Goal: Task Accomplishment & Management: Use online tool/utility

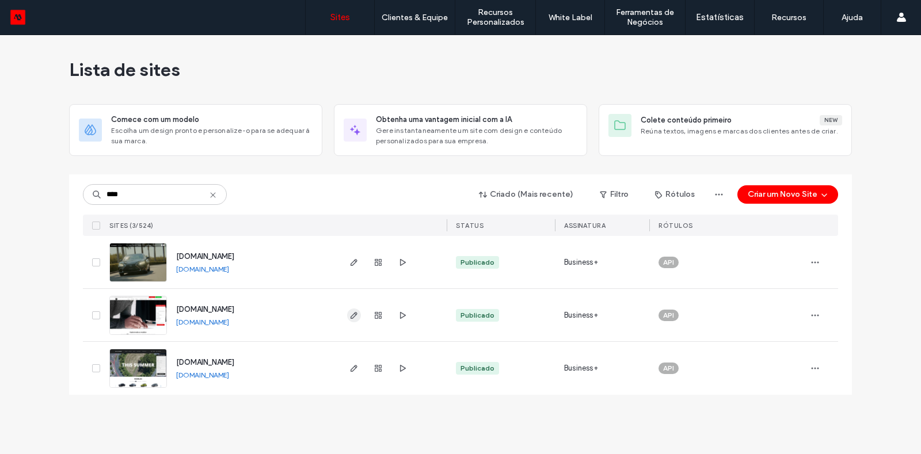
type input "****"
click at [352, 317] on use "button" at bounding box center [354, 315] width 7 height 7
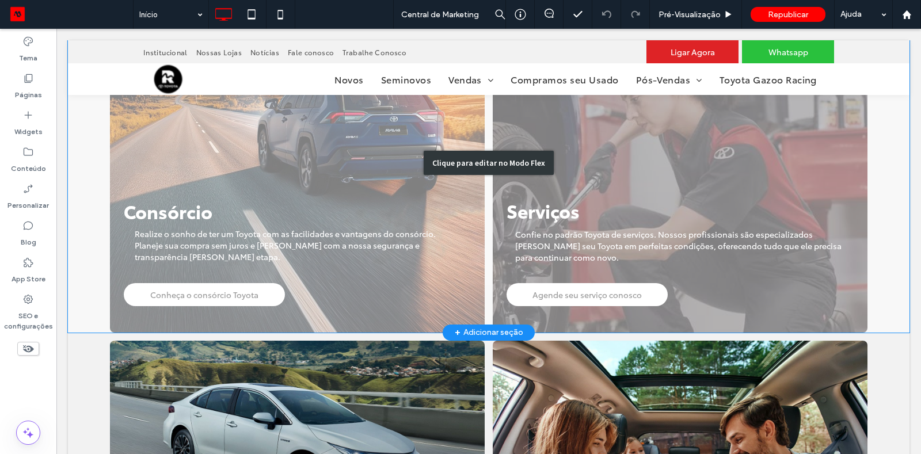
click at [142, 246] on div "Clique para editar no Modo Flex" at bounding box center [489, 163] width 842 height 340
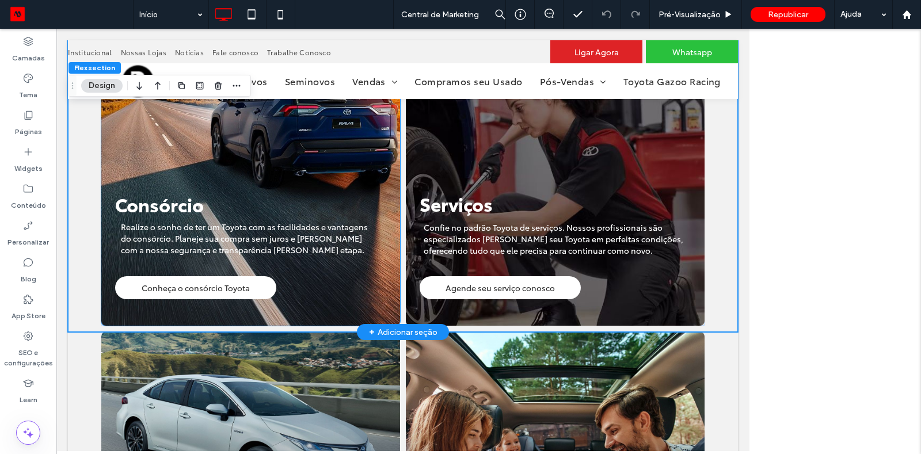
scroll to position [778, 0]
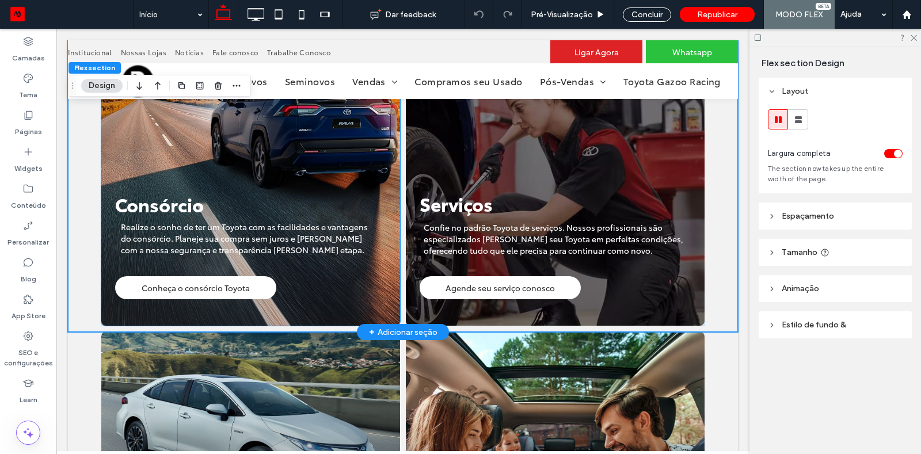
click at [147, 229] on span "Realize o sonho de ter um Toyota com as facilidades e vantagens do consórcio. P…" at bounding box center [244, 238] width 247 height 35
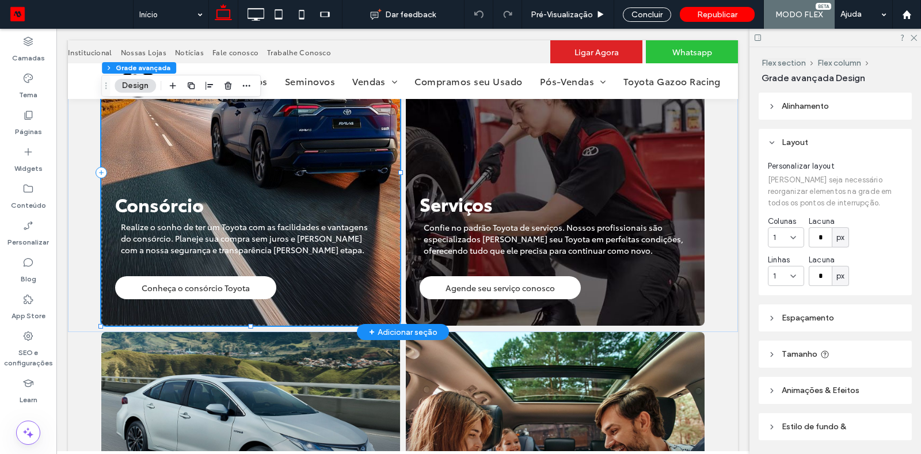
click at [147, 229] on span "Realize o sonho de ter um Toyota com as facilidades e vantagens do consórcio. P…" at bounding box center [244, 238] width 247 height 35
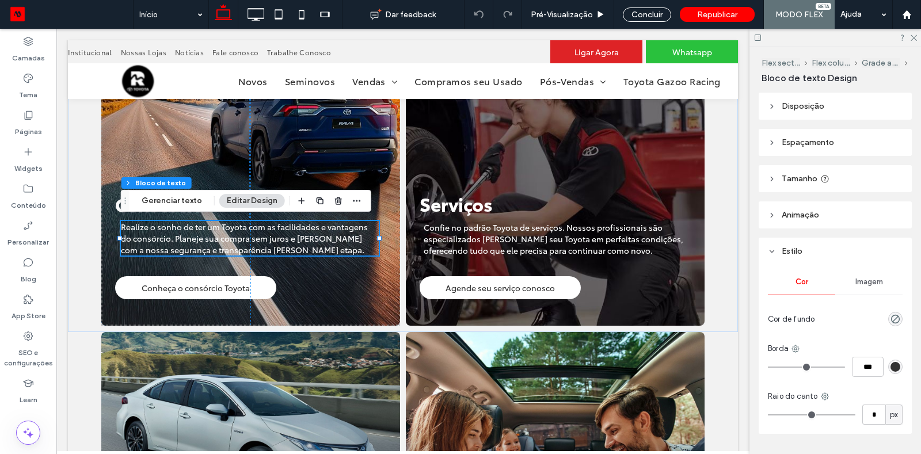
click at [810, 139] on span "Espaçamento" at bounding box center [808, 143] width 52 height 10
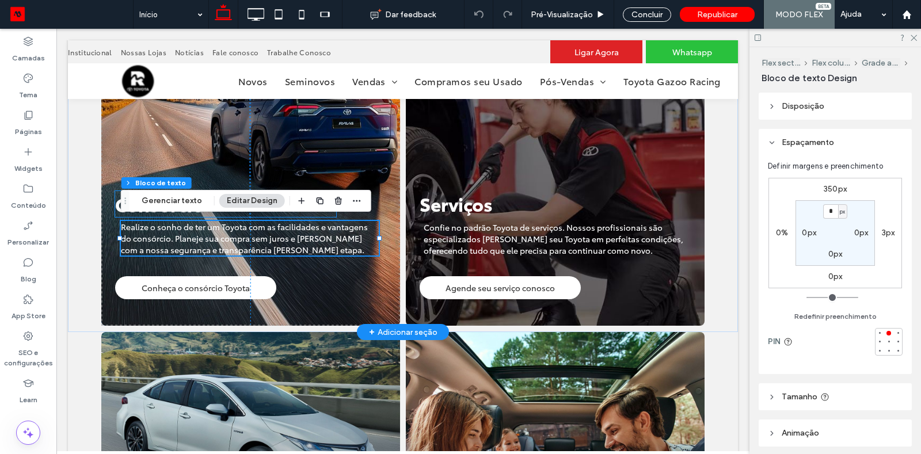
click at [119, 210] on span "Consórcio" at bounding box center [159, 204] width 89 height 26
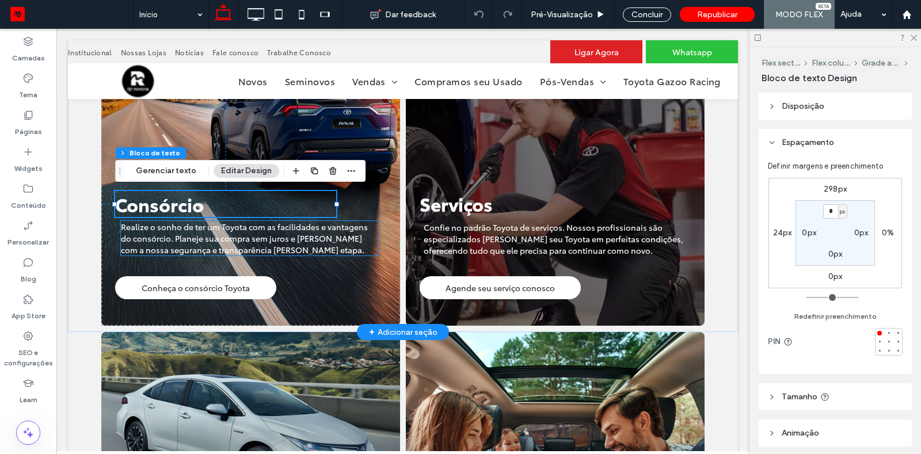
click at [140, 227] on span "Realize o sonho de ter um Toyota com as facilidades e vantagens do consórcio. P…" at bounding box center [244, 238] width 247 height 35
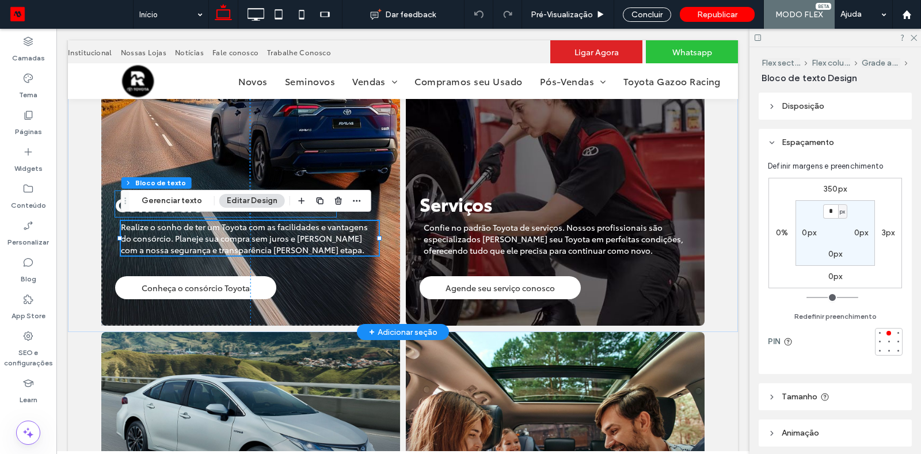
click at [117, 208] on span "Consórcio" at bounding box center [159, 204] width 89 height 26
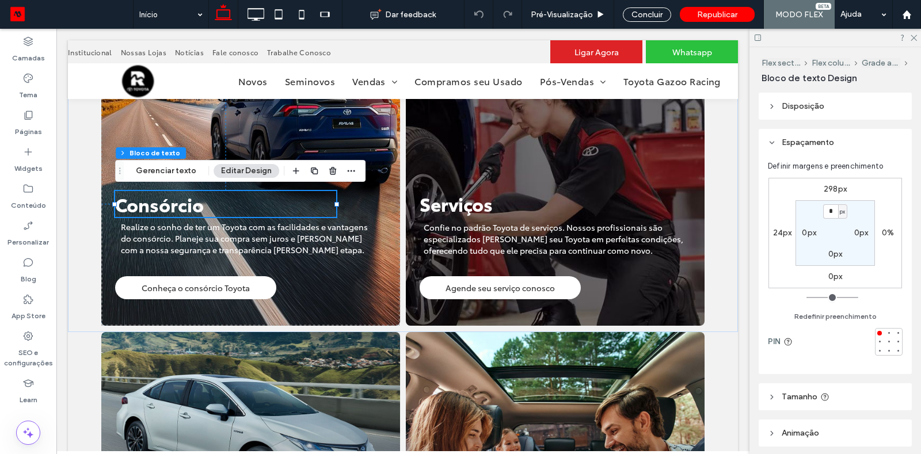
click at [777, 227] on div "298px 0% 0px 24px * px 0px 0px 0px" at bounding box center [836, 233] width 134 height 111
click at [778, 231] on label "24px" at bounding box center [782, 233] width 19 height 10
type input "**"
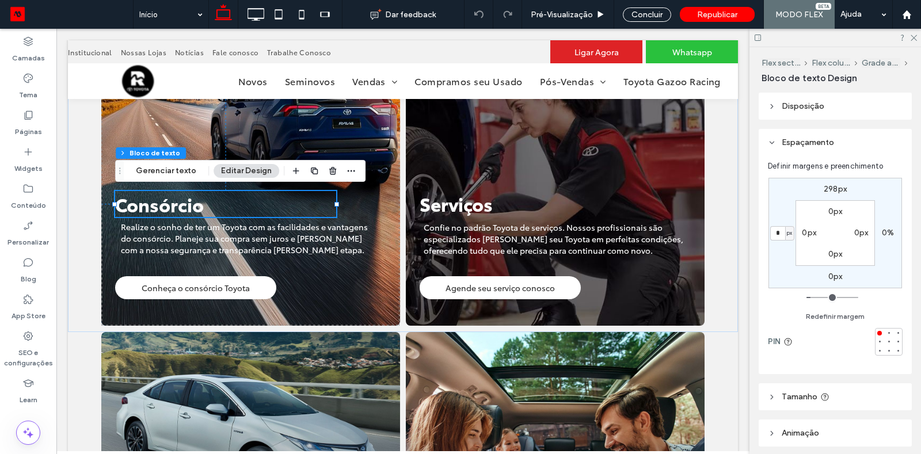
type input "*"
click at [788, 195] on div "298px 0% 0px * px 0px 0px 0px 0px" at bounding box center [836, 233] width 134 height 111
type input "*"
click at [778, 229] on input "*" at bounding box center [777, 233] width 15 height 14
type input "**"
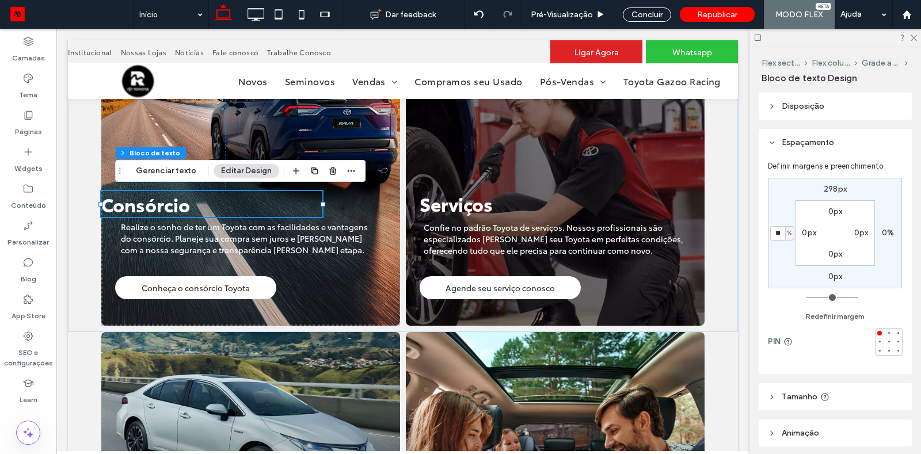
click at [789, 204] on div "298px 0% 0px ** % 0px 0px 0px 0px" at bounding box center [836, 233] width 134 height 111
type input "**"
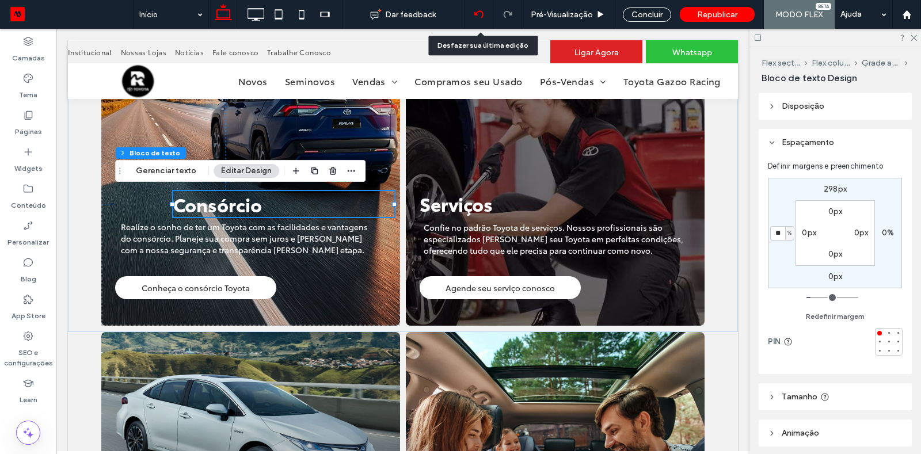
click at [483, 13] on icon at bounding box center [478, 14] width 9 height 9
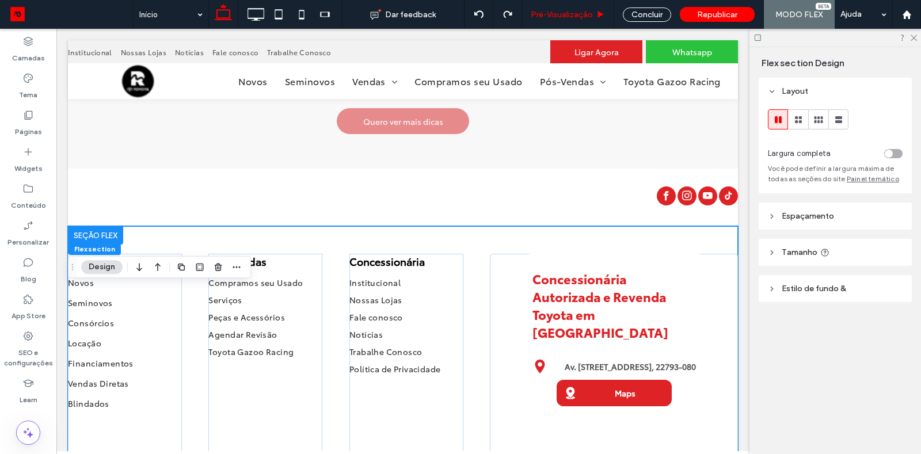
scroll to position [2113, 0]
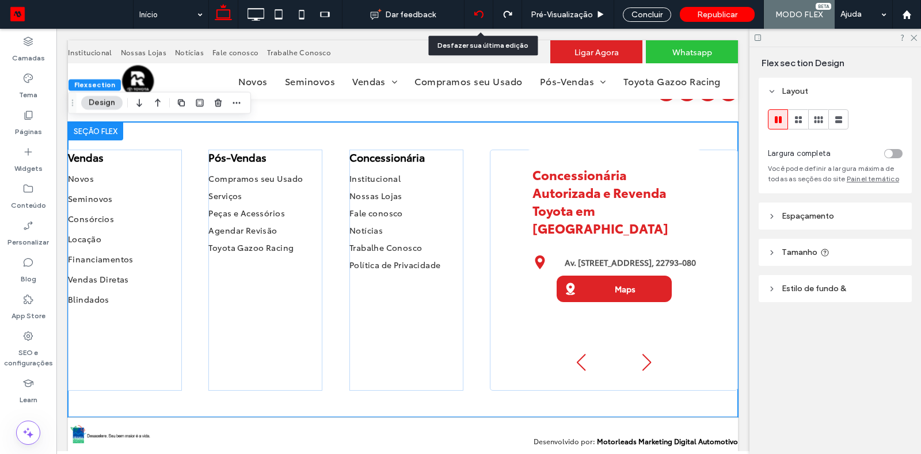
click at [484, 12] on icon at bounding box center [478, 14] width 9 height 9
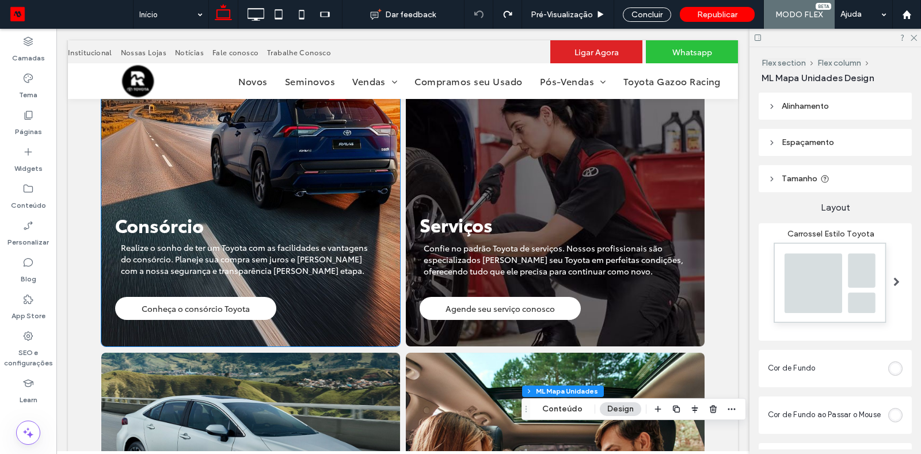
scroll to position [760, 0]
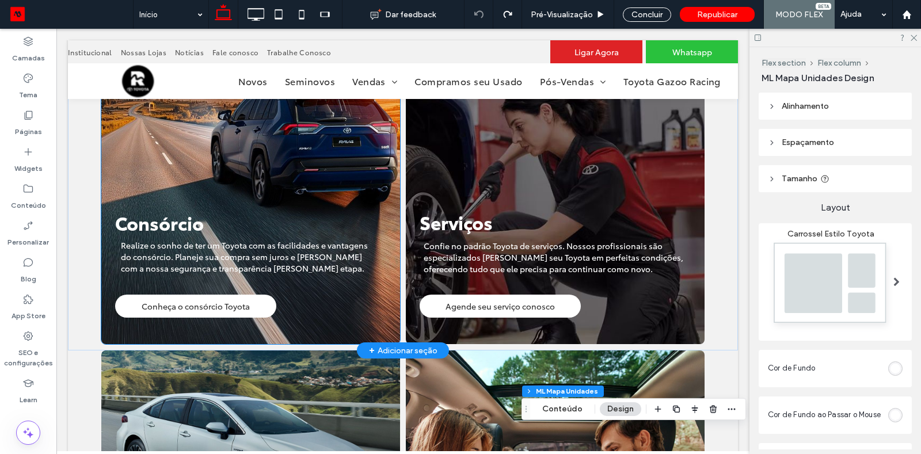
click at [187, 242] on span "Realize o sonho de ter um Toyota com as facilidades e vantagens do consórcio. P…" at bounding box center [244, 257] width 247 height 35
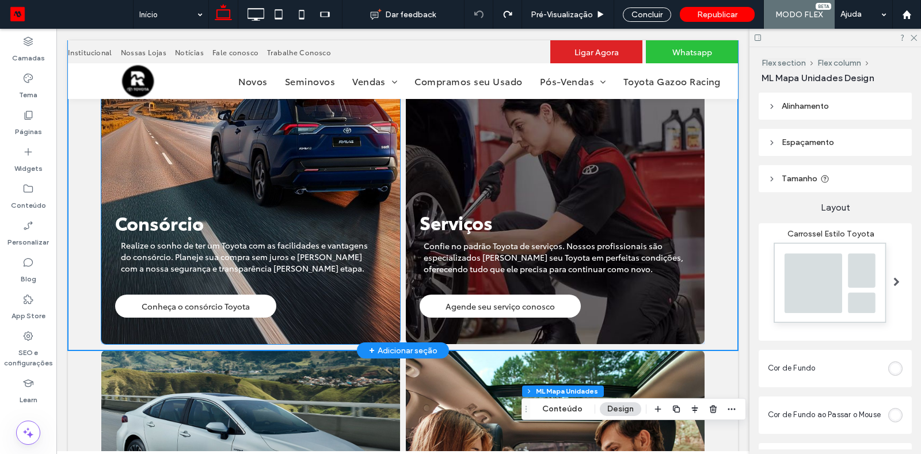
scroll to position [742, 0]
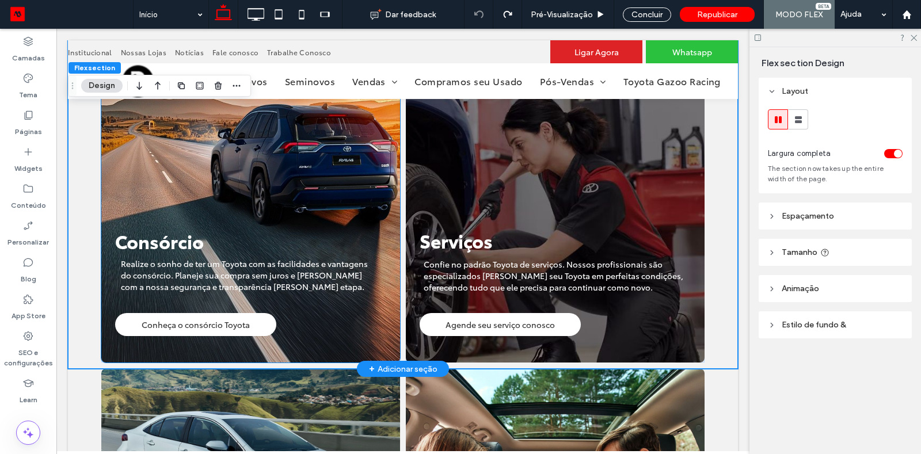
click at [169, 269] on span "Realize o sonho de ter um Toyota com as facilidades e vantagens do consórcio. P…" at bounding box center [244, 275] width 247 height 35
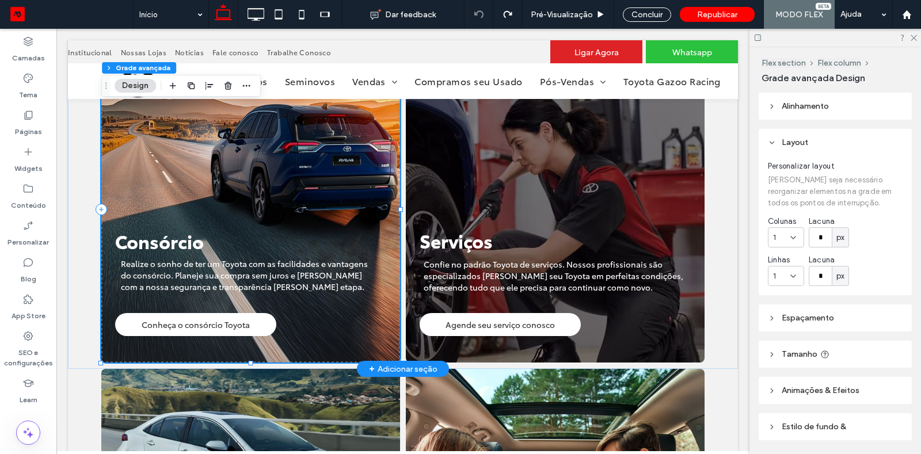
click at [169, 269] on span "Realize o sonho de ter um Toyota com as facilidades e vantagens do consórcio. P…" at bounding box center [244, 275] width 247 height 35
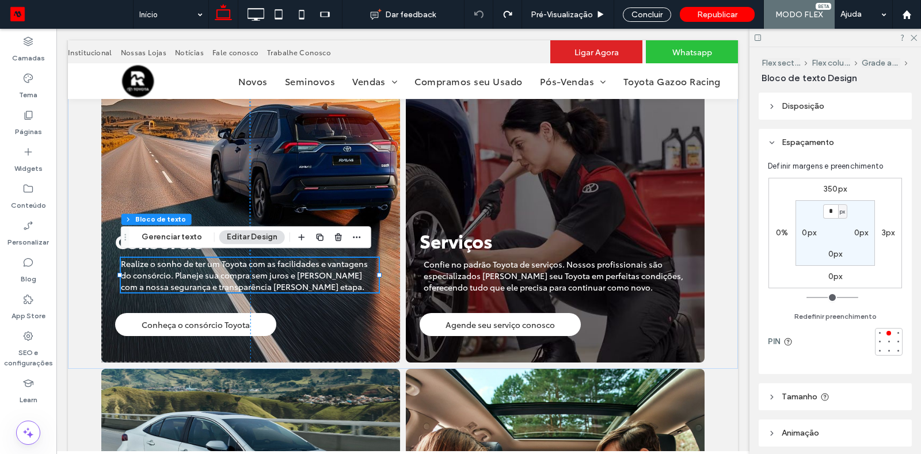
click at [892, 233] on label "3px" at bounding box center [888, 233] width 13 height 10
type input "*"
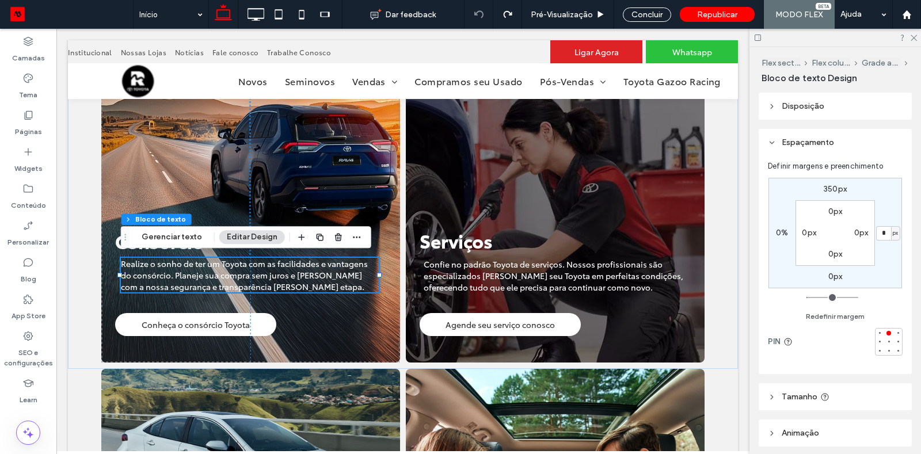
type input "*"
click at [889, 211] on div "350px * px 0px 0% 0px 0px 0px 0px" at bounding box center [836, 233] width 134 height 111
type input "*"
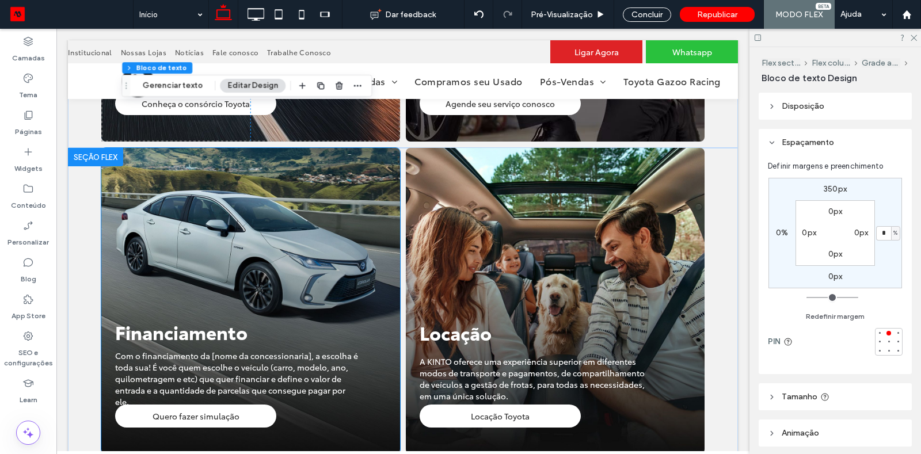
click at [225, 362] on span "Com o financiamento da [nome da concessionaria], a escolha é toda sua! É você q…" at bounding box center [236, 379] width 243 height 58
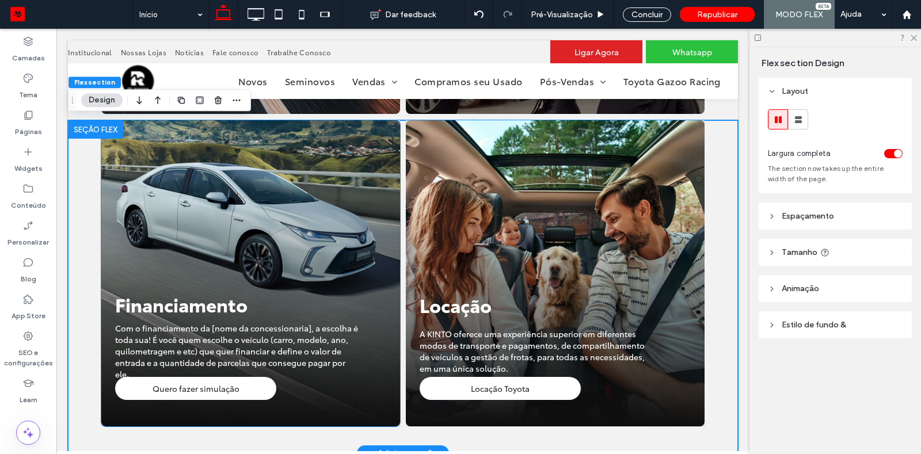
scroll to position [992, 0]
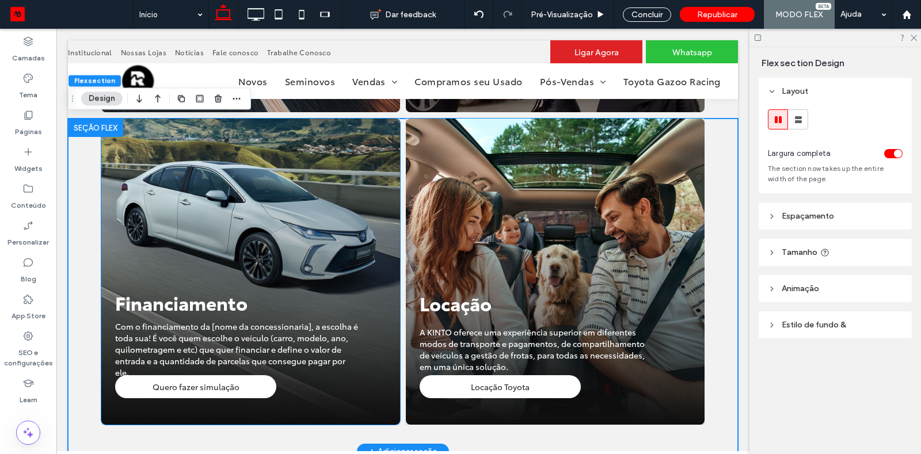
click at [225, 362] on span "Com o financiamento da [nome da concessionaria], a escolha é toda sua! É você q…" at bounding box center [236, 350] width 243 height 58
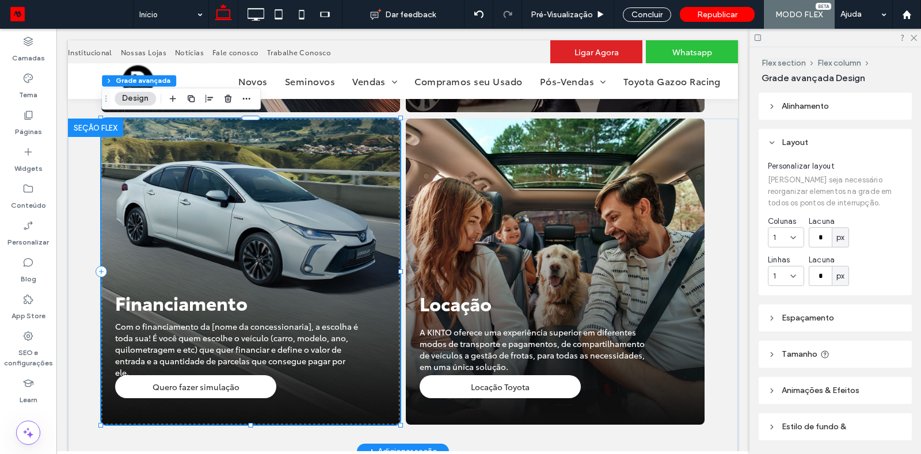
click at [224, 333] on span "Com o financiamento da [nome da concessionaria], a escolha é toda sua! É você q…" at bounding box center [236, 350] width 243 height 58
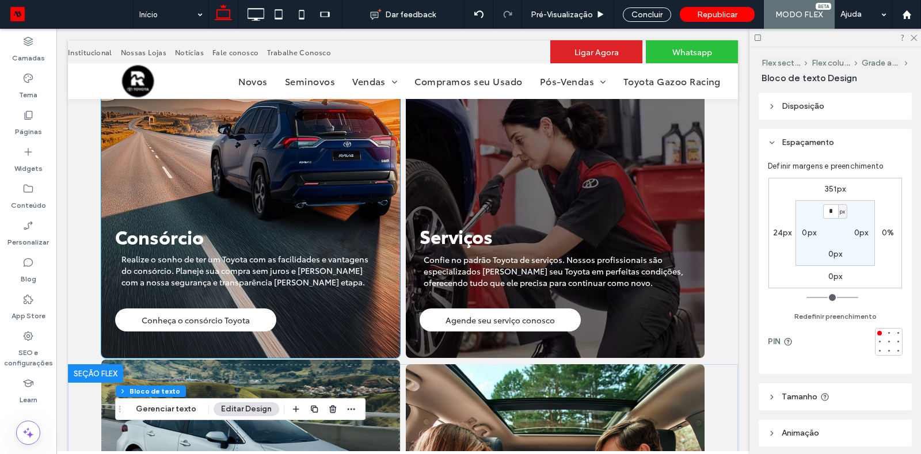
scroll to position [734, 0]
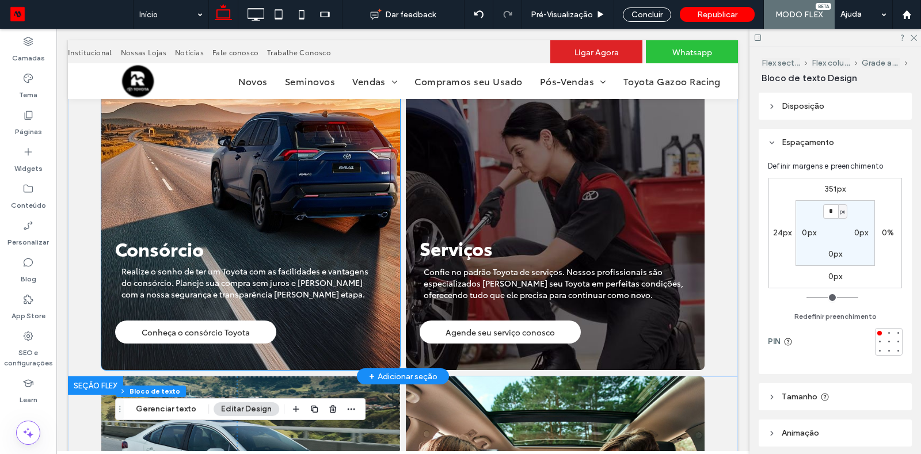
click at [204, 274] on span "Realize o sonho de ter um Toyota com as facilidades e vantagens do consórcio. P…" at bounding box center [244, 282] width 247 height 35
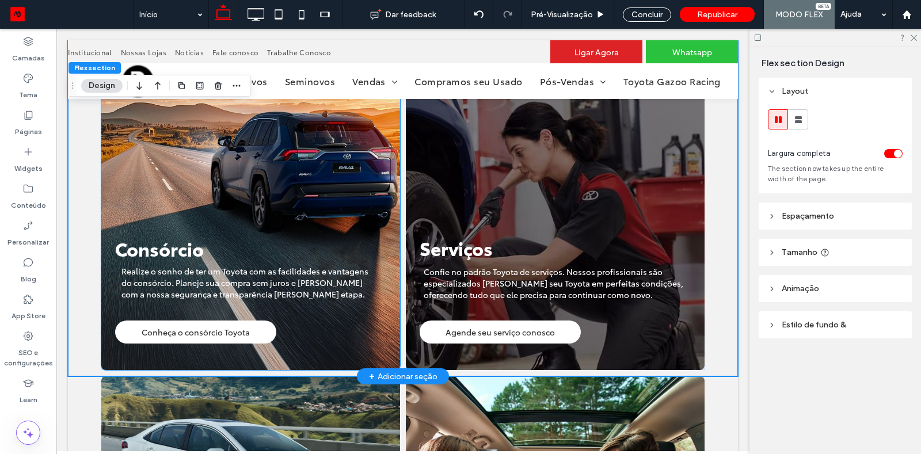
click at [204, 274] on span "Realize o sonho de ter um Toyota com as facilidades e vantagens do consórcio. P…" at bounding box center [244, 282] width 247 height 35
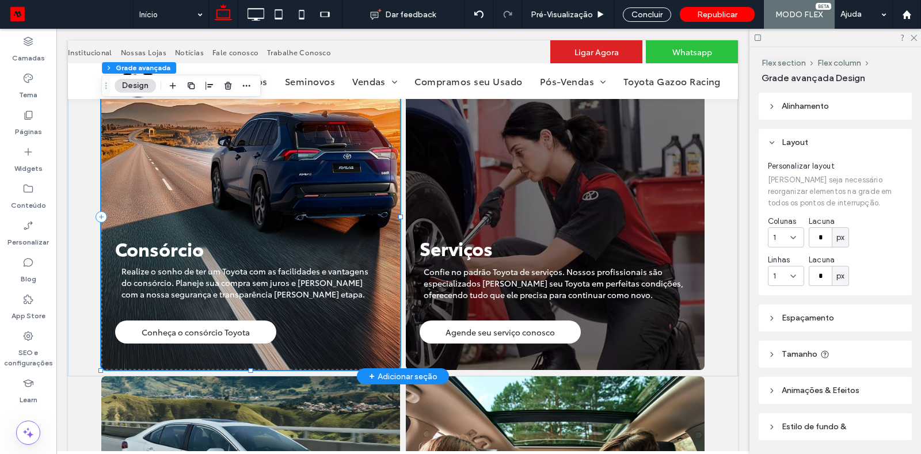
click at [204, 274] on span "Realize o sonho de ter um Toyota com as facilidades e vantagens do consórcio. P…" at bounding box center [244, 282] width 247 height 35
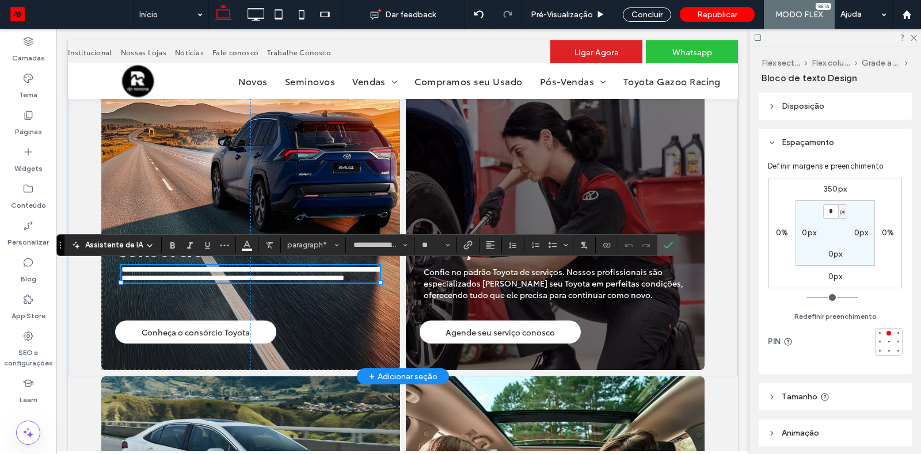
click at [782, 231] on label "0%" at bounding box center [782, 233] width 12 height 10
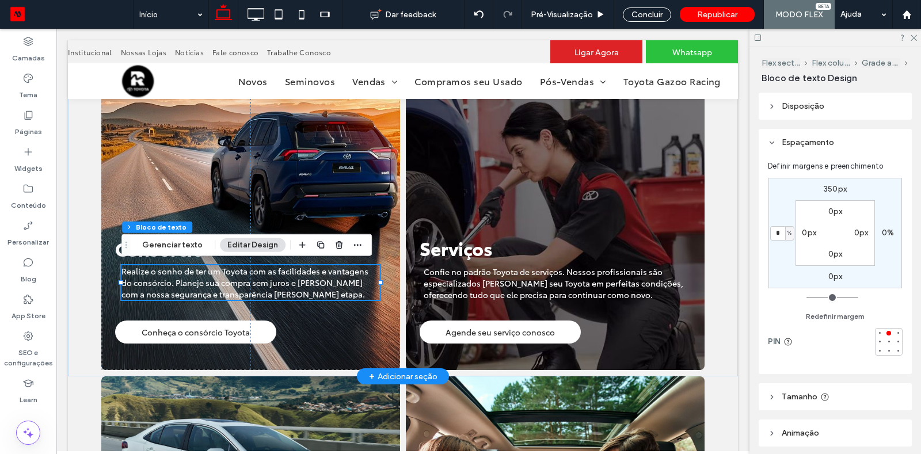
click at [792, 233] on div "%" at bounding box center [789, 233] width 7 height 12
click at [793, 252] on div "px" at bounding box center [785, 250] width 17 height 20
click at [775, 234] on input "*" at bounding box center [777, 233] width 15 height 14
type input "**"
click at [782, 192] on div "350px 0% 0px ** px 0px 0px 0px 0px" at bounding box center [836, 233] width 134 height 111
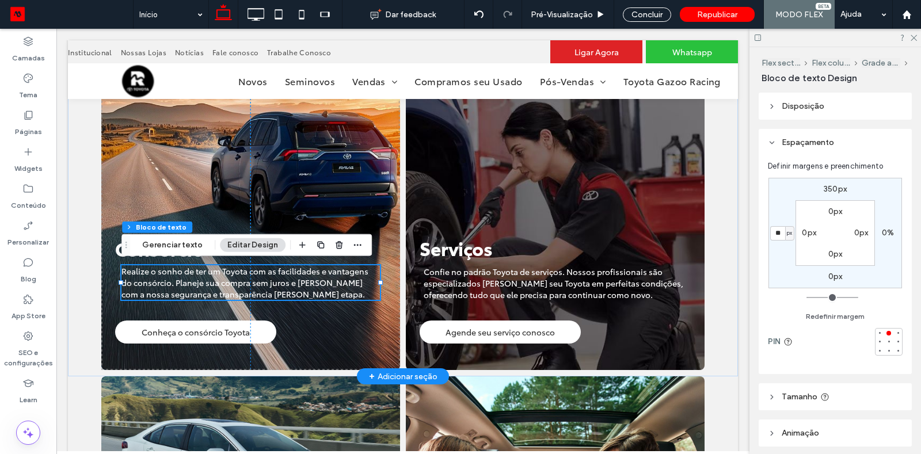
type input "**"
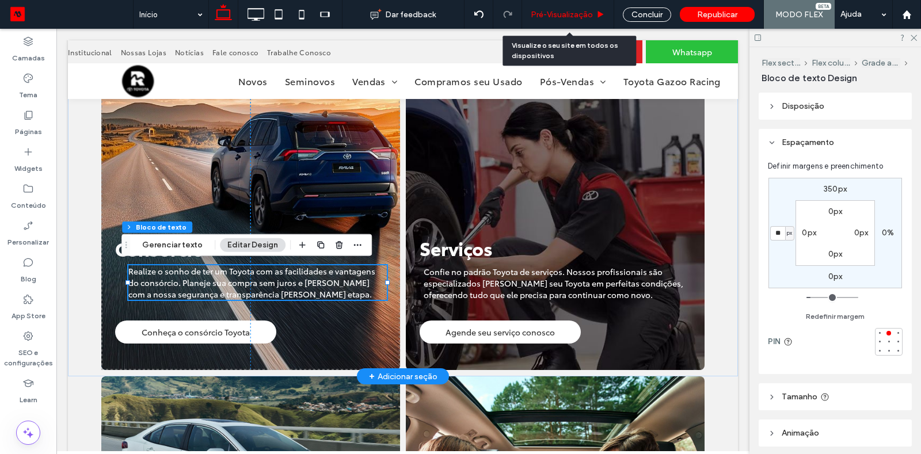
click at [586, 27] on div "Pré-Visualizaçāo" at bounding box center [568, 14] width 92 height 29
click at [578, 12] on span "Pré-Visualizaçāo" at bounding box center [562, 15] width 62 height 10
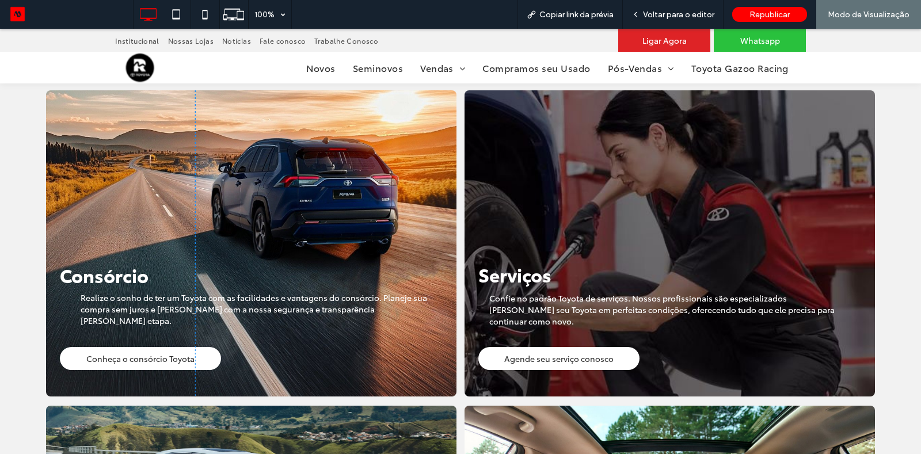
scroll to position [786, 0]
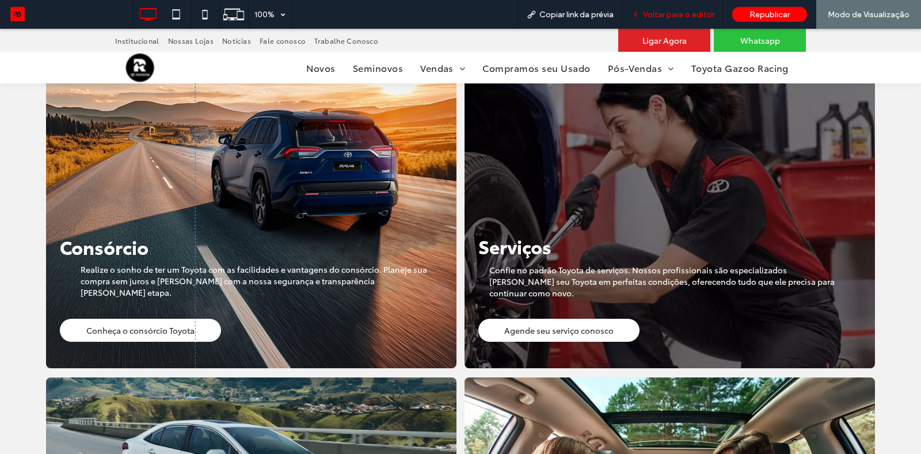
click at [660, 18] on span "Voltar para o editor" at bounding box center [678, 15] width 71 height 10
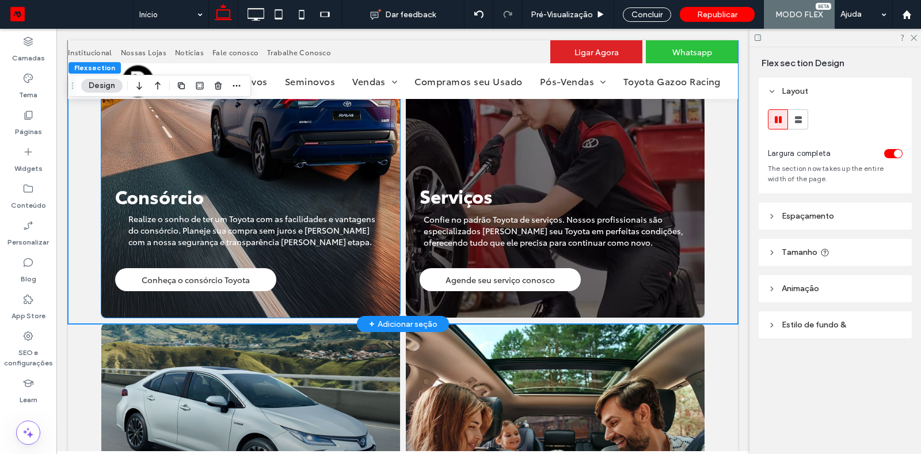
click at [241, 226] on span "Realize o sonho de ter um Toyota com as facilidades e vantagens do consórcio. P…" at bounding box center [251, 230] width 247 height 35
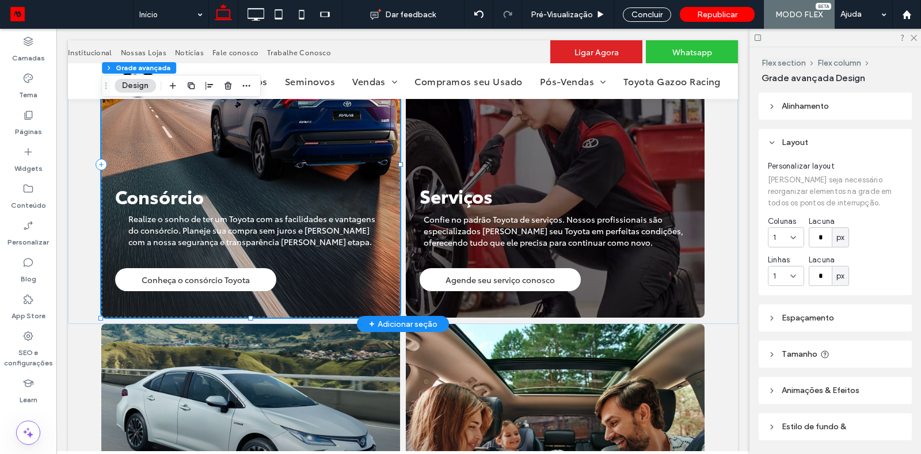
click at [241, 226] on span "Realize o sonho de ter um Toyota com as facilidades e vantagens do consórcio. P…" at bounding box center [251, 230] width 247 height 35
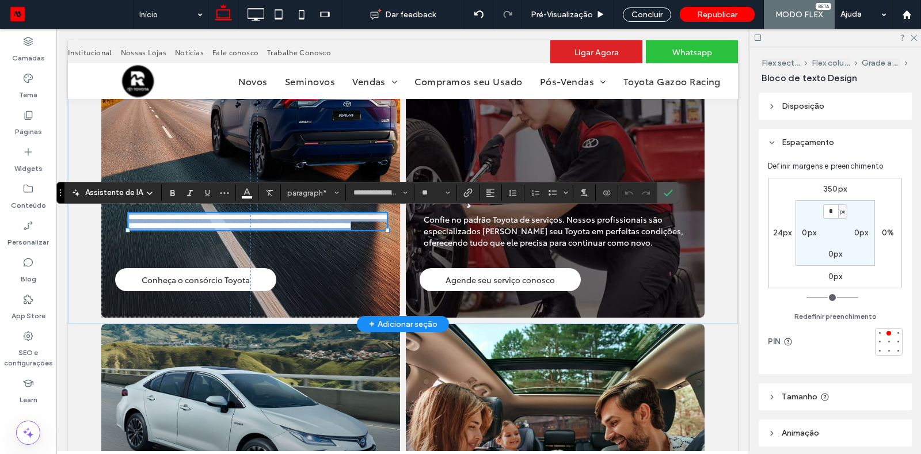
click at [241, 226] on span "**********" at bounding box center [258, 221] width 260 height 17
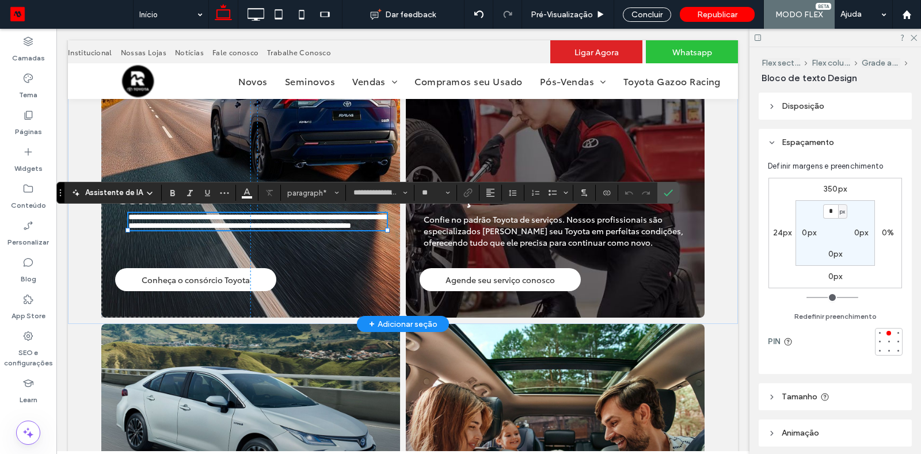
click at [776, 234] on label "24px" at bounding box center [782, 233] width 19 height 10
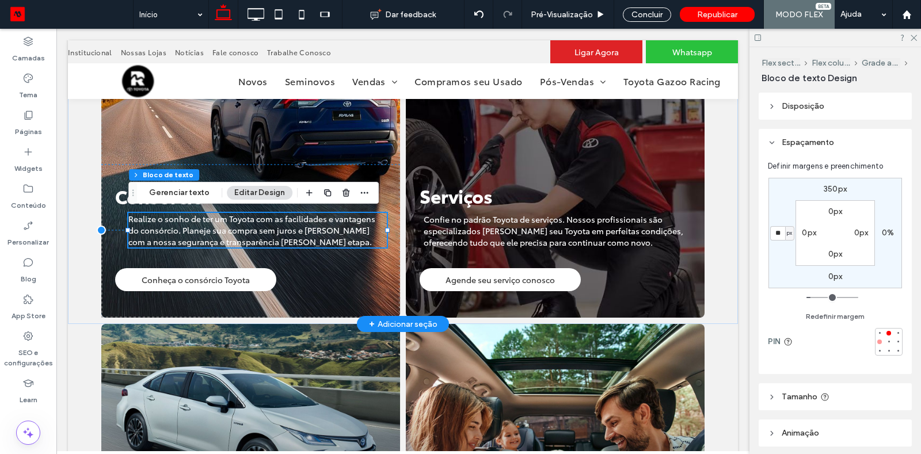
click at [880, 339] on div at bounding box center [880, 342] width 8 height 8
type input "*"
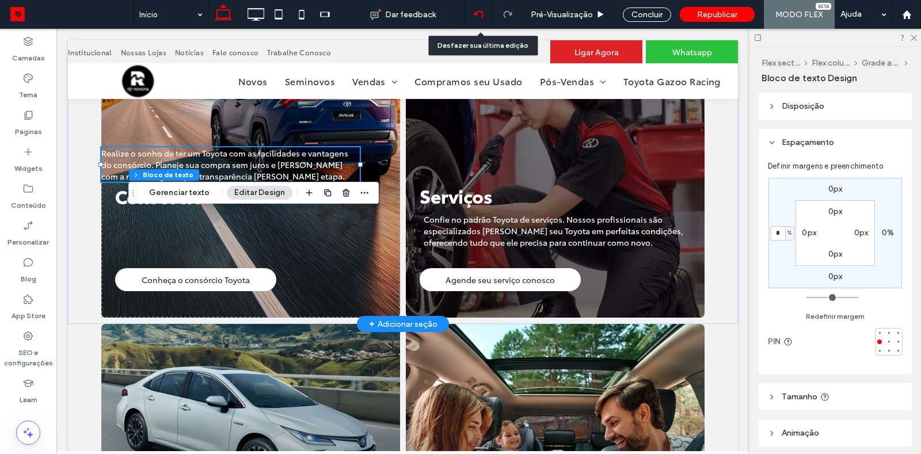
click at [479, 20] on div at bounding box center [479, 14] width 29 height 29
click at [479, 13] on icon at bounding box center [478, 14] width 9 height 9
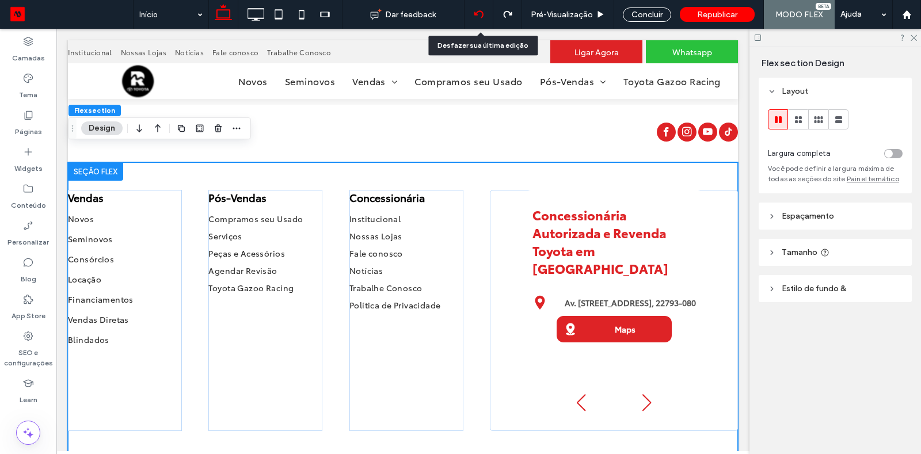
scroll to position [2113, 0]
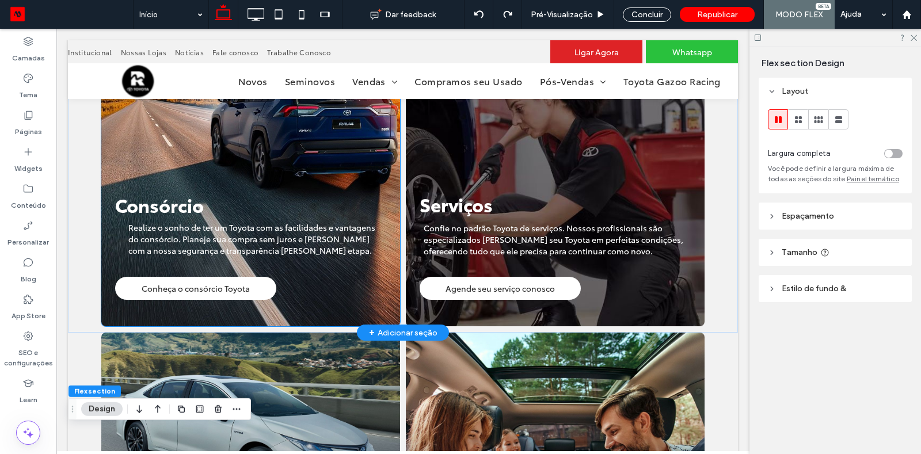
click at [271, 238] on span "Realize o sonho de ter um Toyota com as facilidades e vantagens do consórcio. P…" at bounding box center [251, 239] width 247 height 35
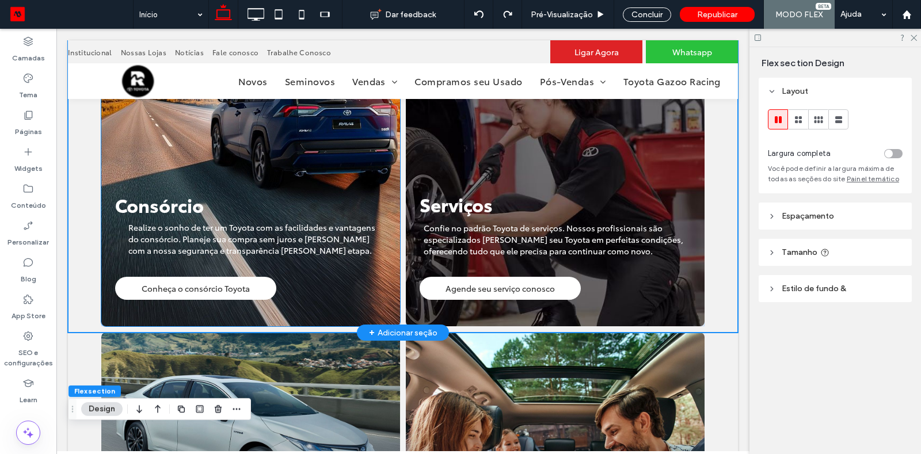
scroll to position [742, 0]
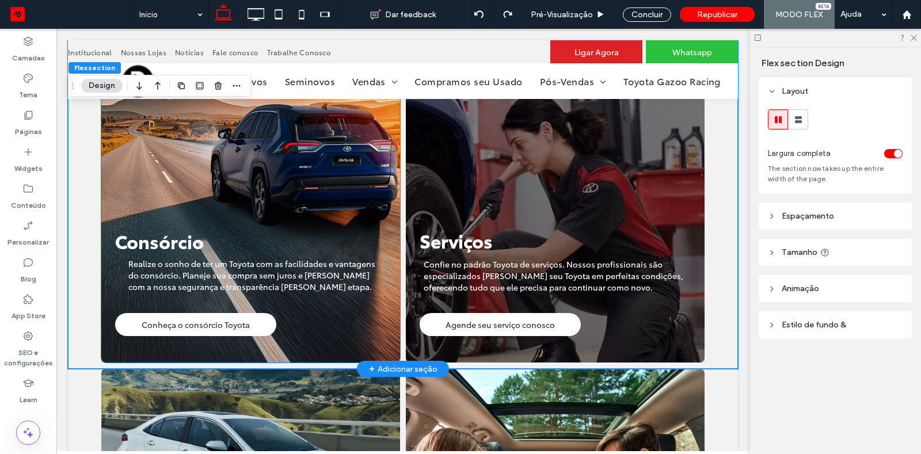
click at [259, 273] on span "Realize o sonho de ter um Toyota com as facilidades e vantagens do consórcio. P…" at bounding box center [251, 275] width 247 height 35
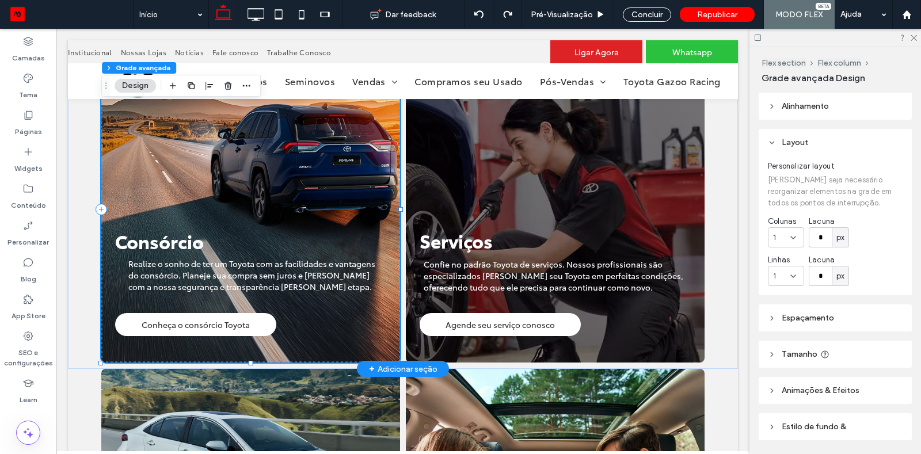
click at [259, 273] on span "Realize o sonho de ter um Toyota com as facilidades e vantagens do consórcio. P…" at bounding box center [251, 275] width 247 height 35
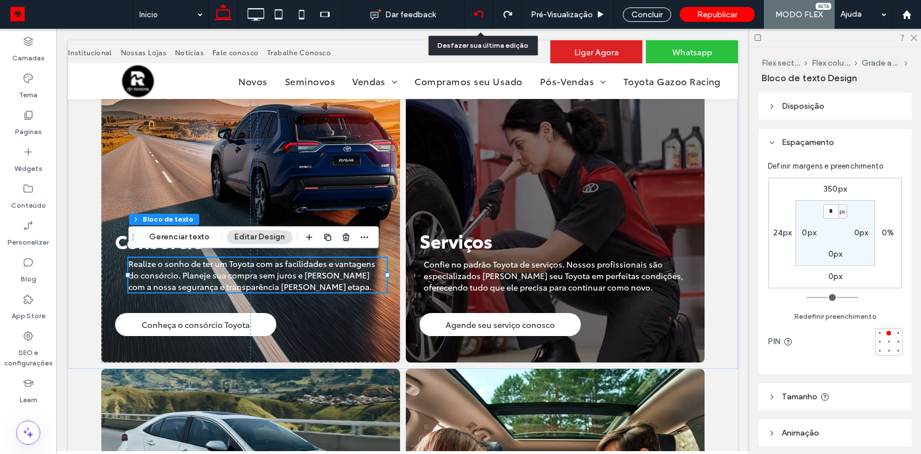
click at [491, 14] on div at bounding box center [479, 14] width 28 height 9
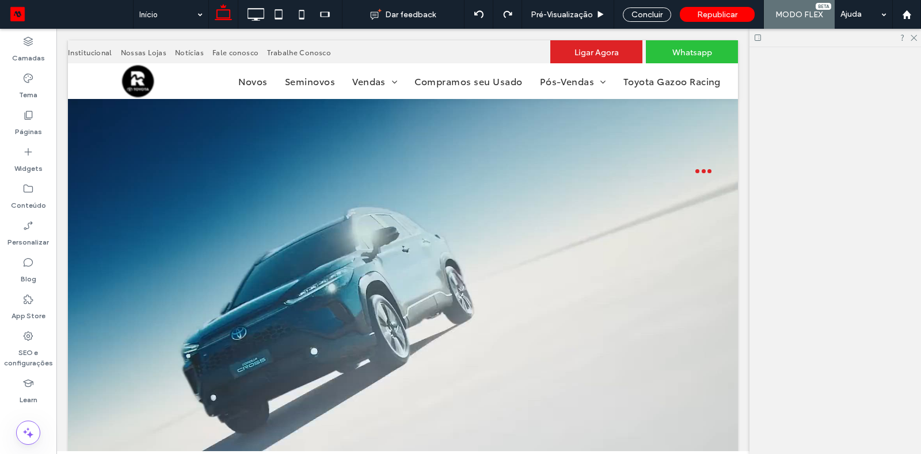
scroll to position [0, 0]
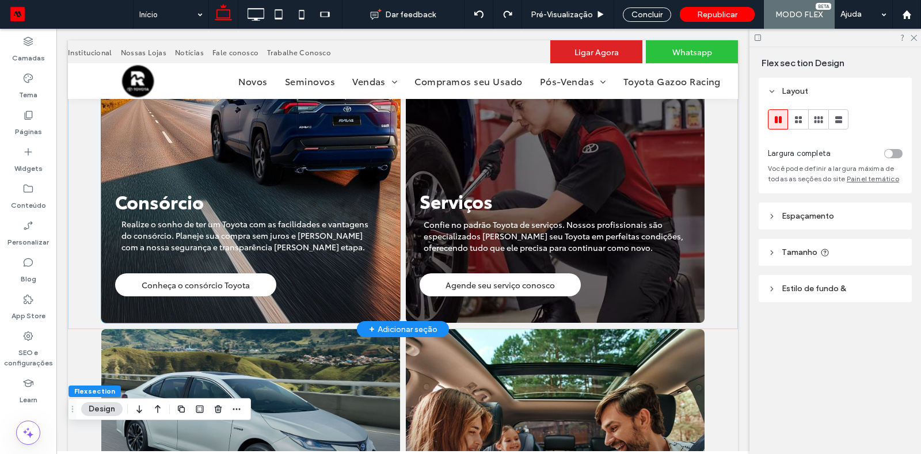
click at [232, 234] on span "Realize o sonho de ter um Toyota com as facilidades e vantagens do consórcio. P…" at bounding box center [244, 235] width 247 height 35
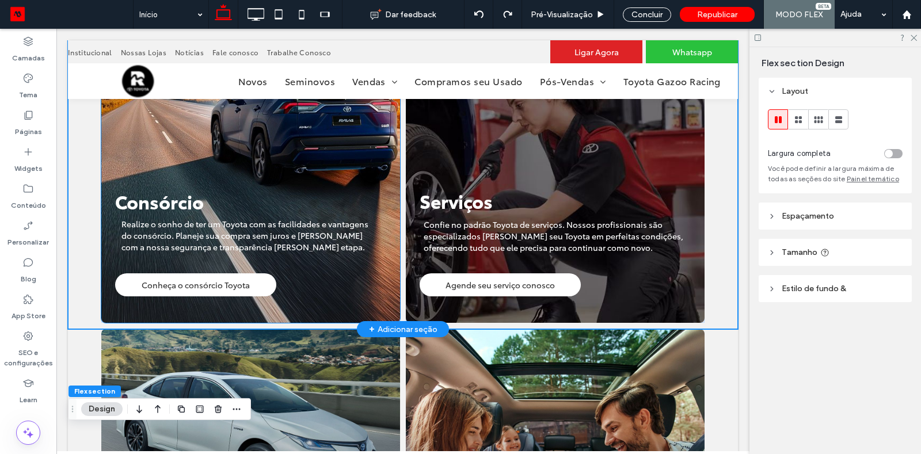
scroll to position [742, 0]
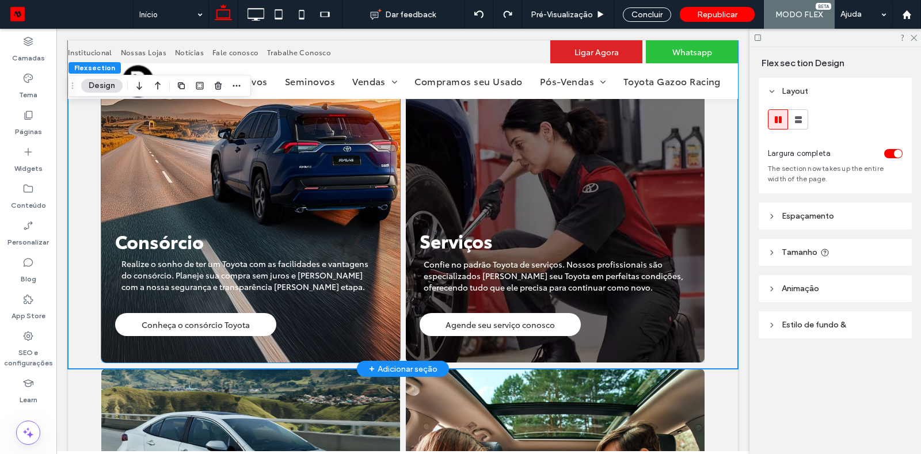
click at [232, 234] on p "Consórcio" at bounding box center [225, 241] width 221 height 26
